Goal: Task Accomplishment & Management: Complete application form

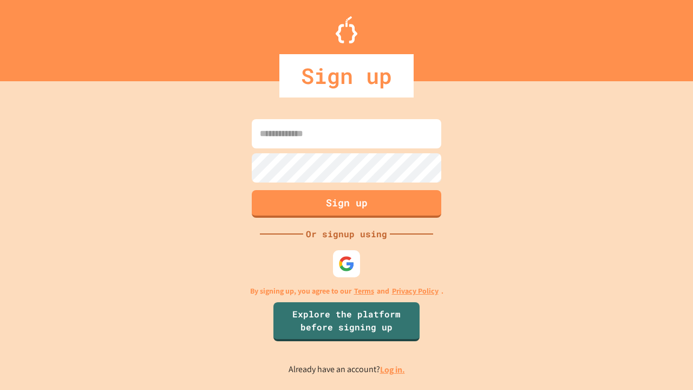
click at [393, 369] on link "Log in." at bounding box center [392, 369] width 25 height 11
